Goal: Task Accomplishment & Management: Use online tool/utility

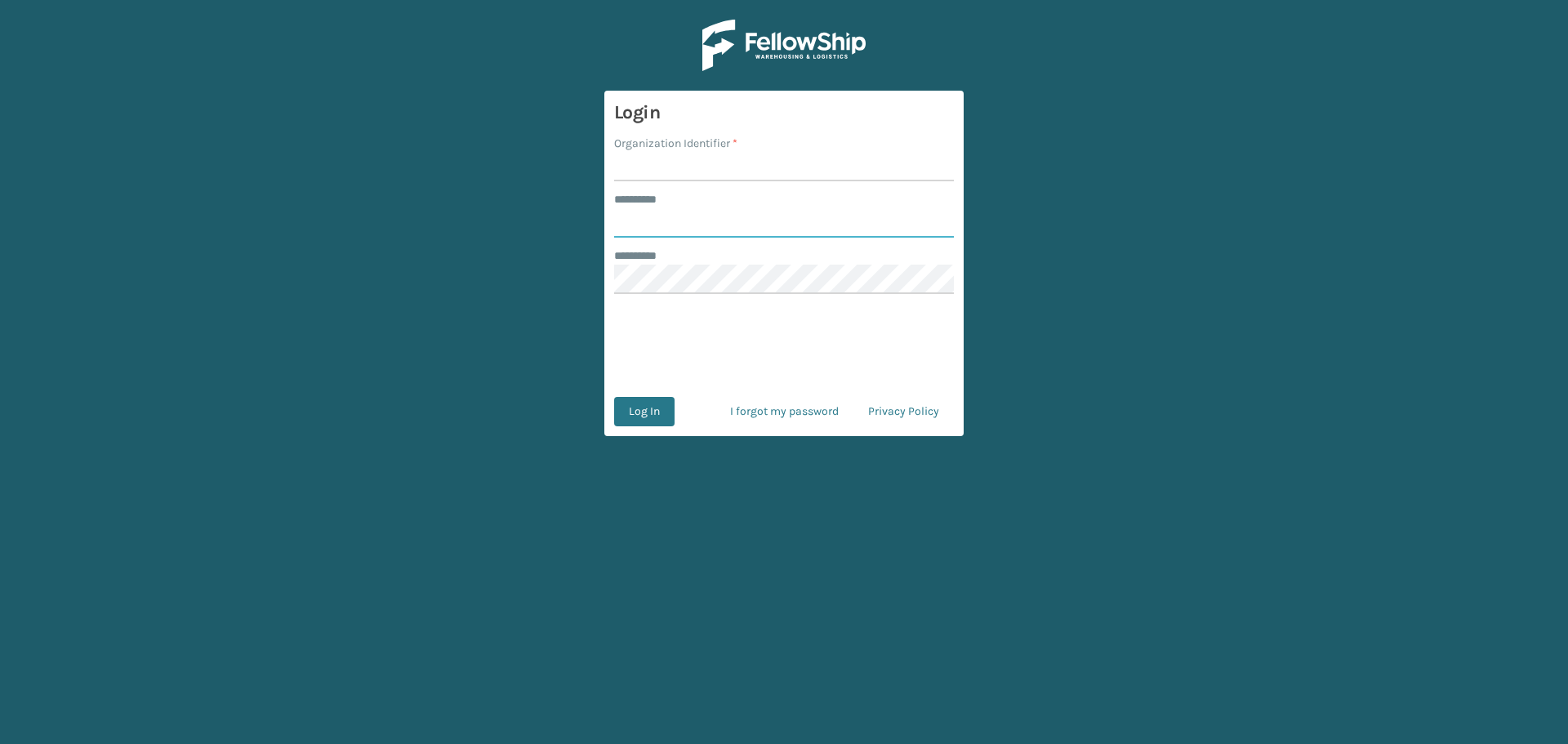
type input "********"
click at [739, 171] on input "Organization Identifier *" at bounding box center [784, 166] width 340 height 30
type input "MilliardLV"
click at [663, 401] on button "Log In" at bounding box center [644, 411] width 60 height 30
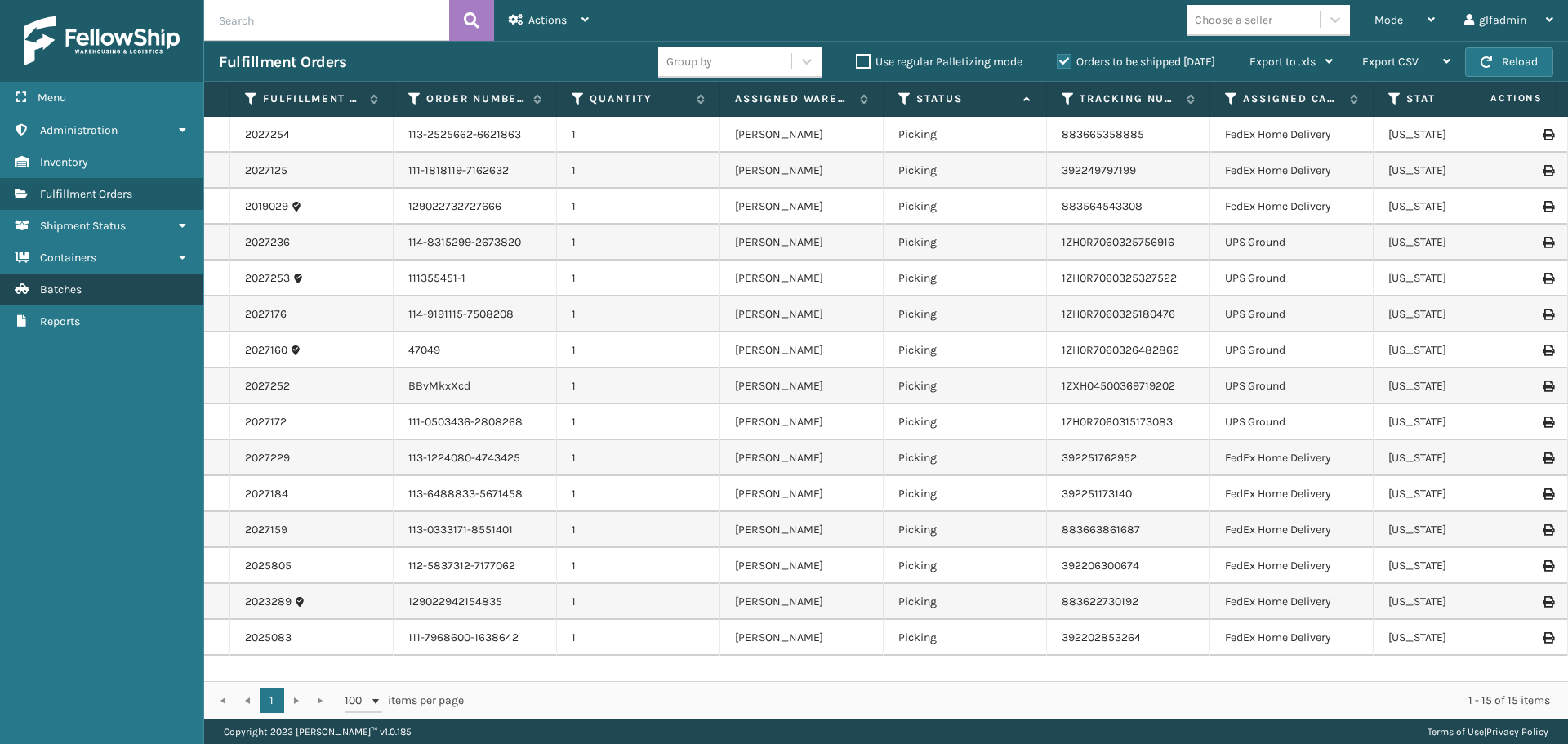
click at [39, 280] on link "Batches" at bounding box center [101, 289] width 203 height 31
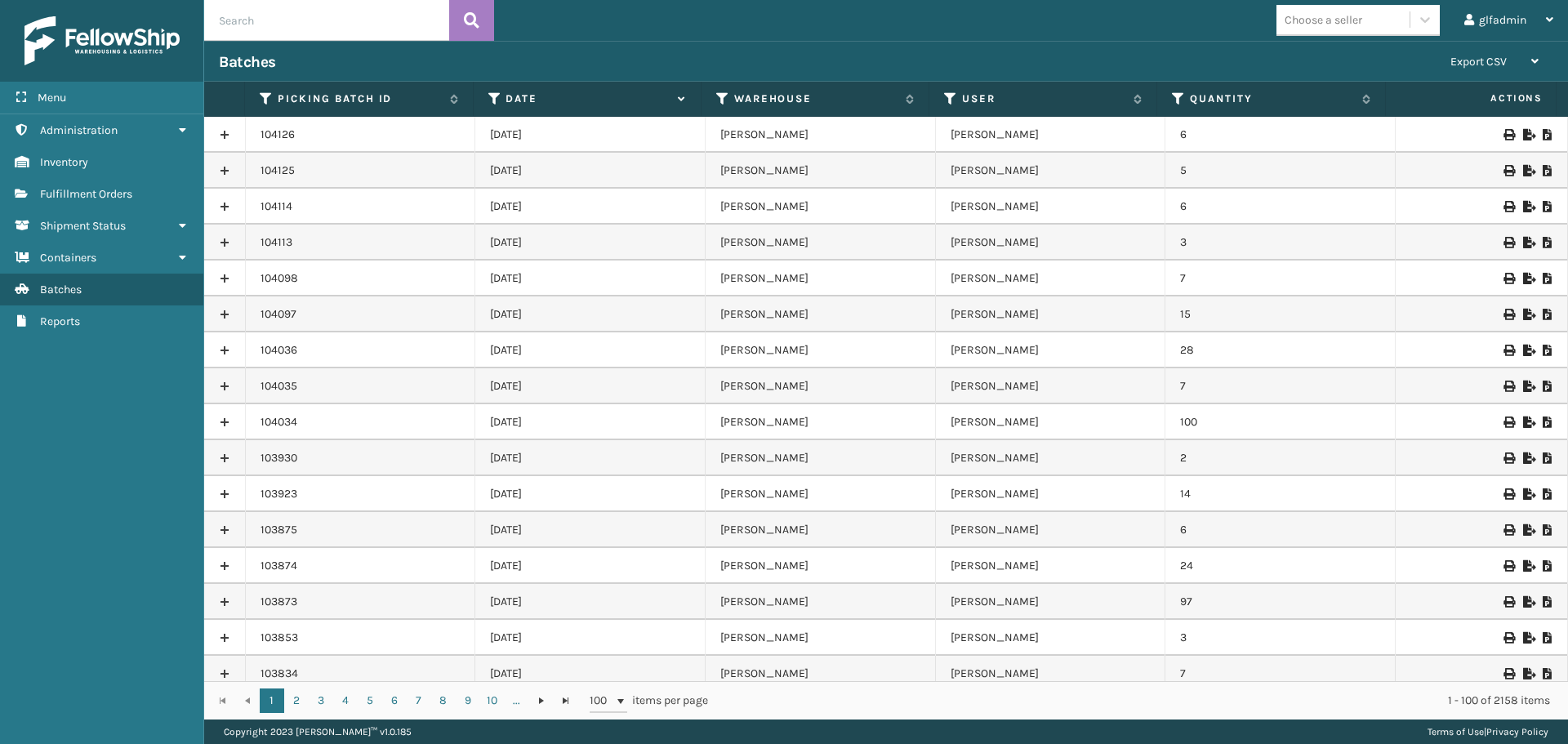
click at [1523, 129] on icon at bounding box center [1528, 134] width 10 height 11
click at [1510, 173] on div at bounding box center [1481, 171] width 142 height 11
click at [1523, 167] on icon at bounding box center [1528, 171] width 10 height 11
click at [1523, 208] on icon at bounding box center [1528, 207] width 10 height 11
